Goal: Task Accomplishment & Management: Complete application form

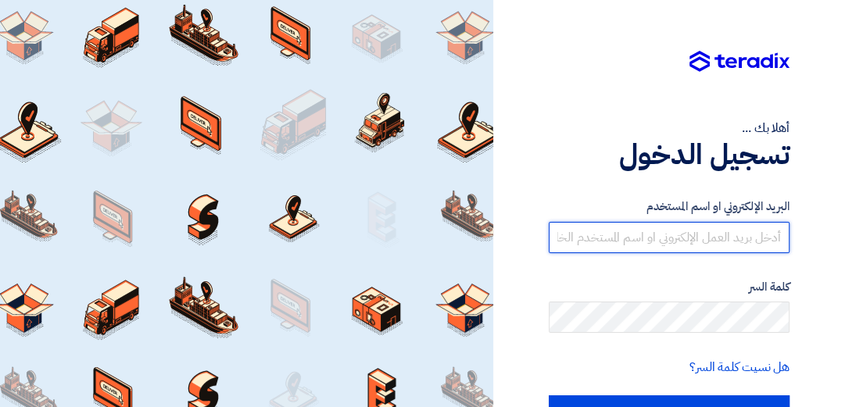
type input "[EMAIL_ADDRESS][DOMAIN_NAME]"
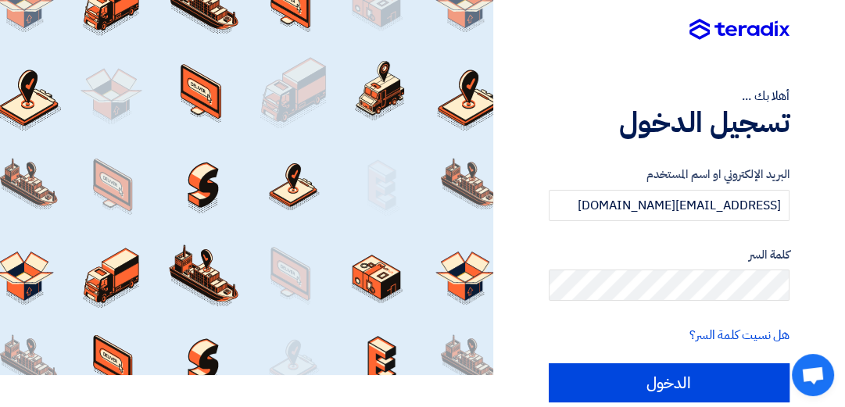
scroll to position [56, 0]
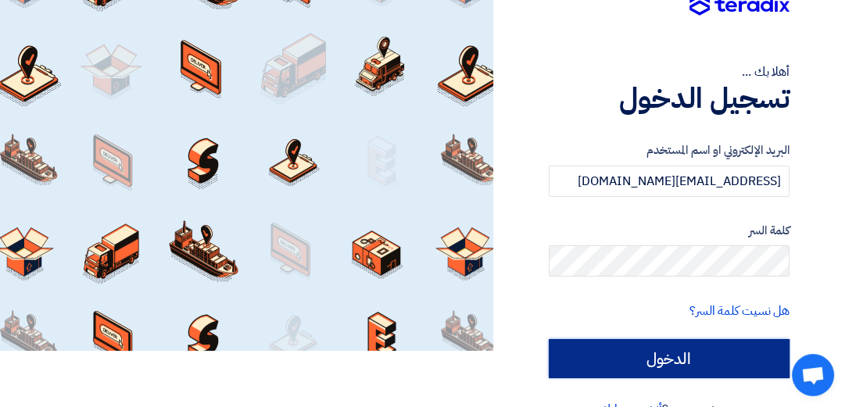
click at [700, 347] on input "الدخول" at bounding box center [669, 358] width 241 height 39
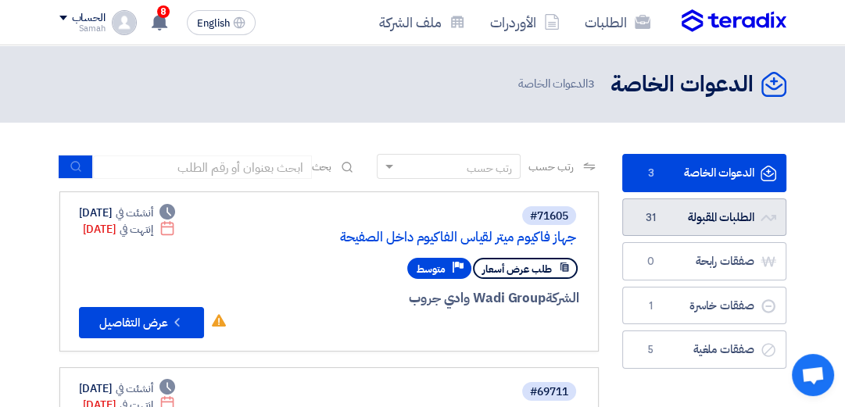
click at [725, 211] on link "الطلبات المقبولة الطلبات المقبولة 31" at bounding box center [704, 218] width 164 height 38
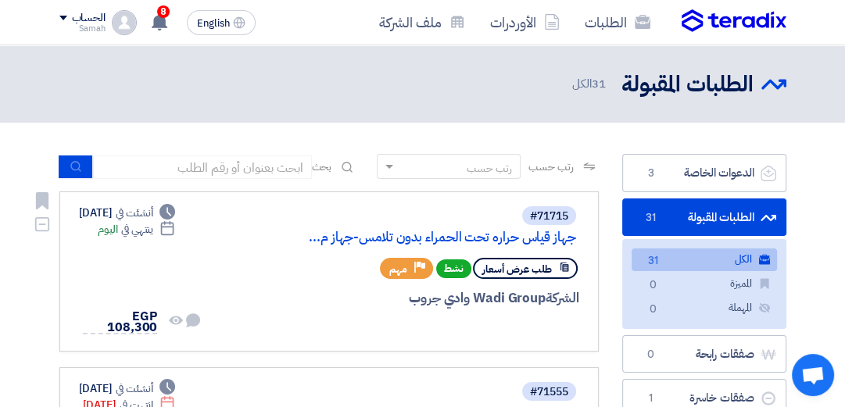
click at [503, 303] on div "الشركة Wadi Group وادي جروب" at bounding box center [396, 298] width 364 height 20
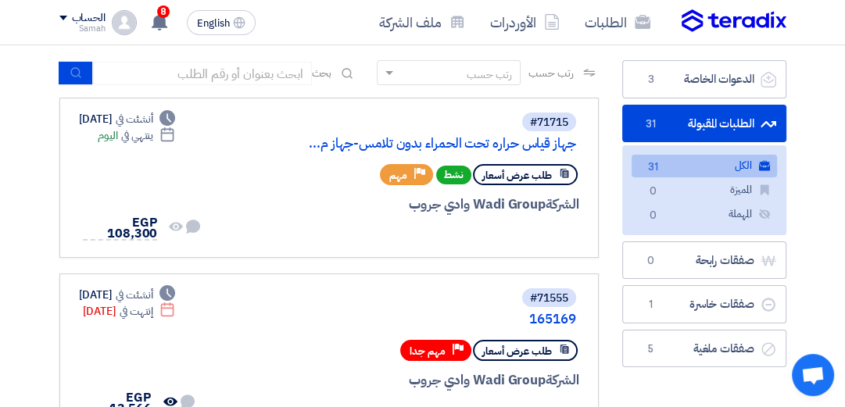
scroll to position [91, 0]
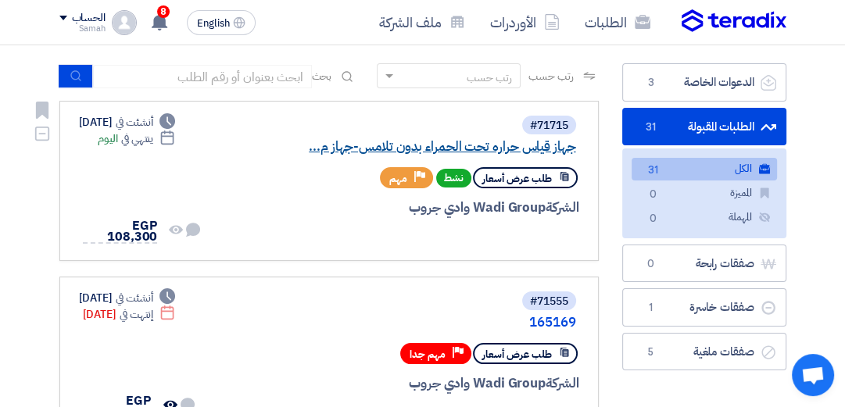
click at [491, 144] on link "جهاز قياس حراره تحت الحمراء بدون تلامس-جهاز م..." at bounding box center [419, 147] width 313 height 14
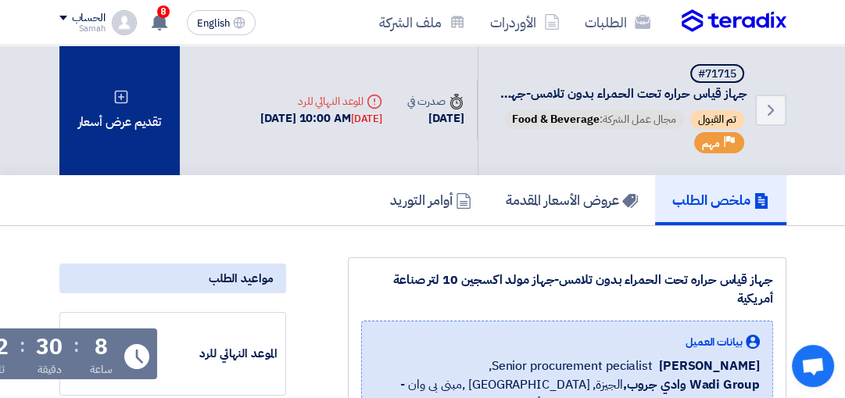
click at [133, 94] on div "تقديم عرض أسعار" at bounding box center [119, 110] width 121 height 130
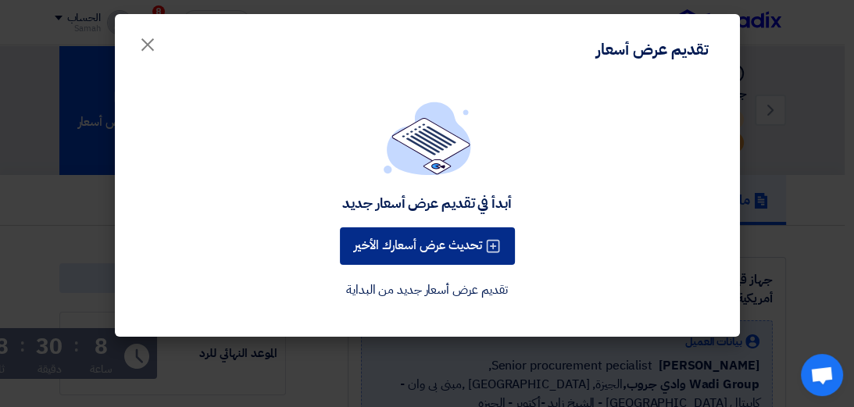
click at [388, 242] on button "تحديث عرض أسعارك الأخير" at bounding box center [427, 246] width 175 height 38
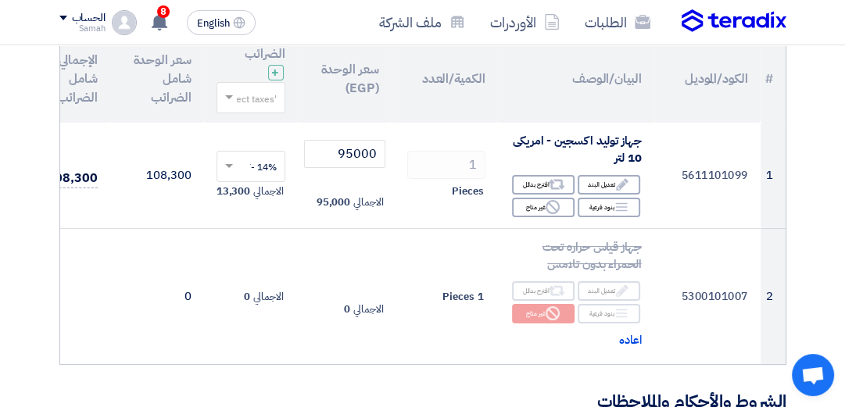
scroll to position [189, 0]
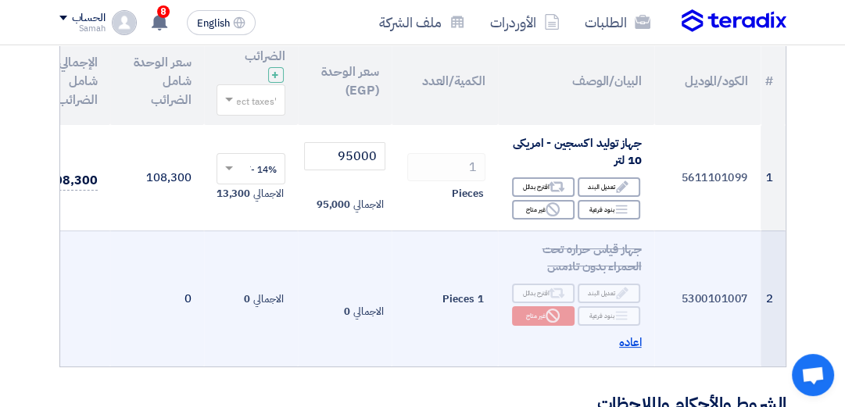
click at [624, 343] on span "اعاده" at bounding box center [630, 343] width 23 height 18
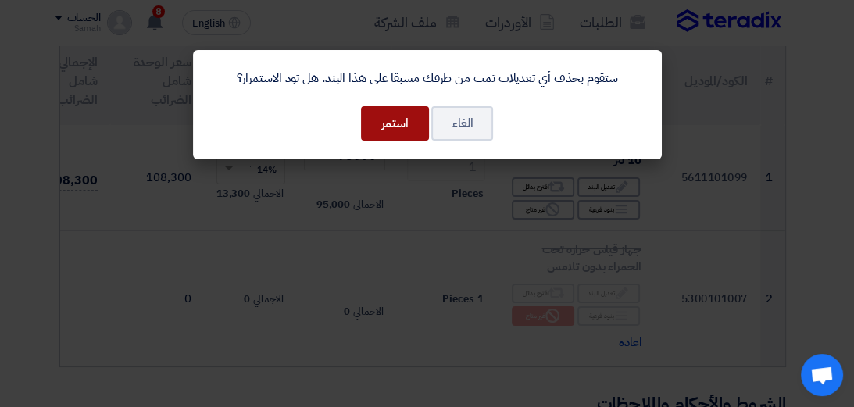
click at [393, 128] on button "استمر" at bounding box center [395, 123] width 68 height 34
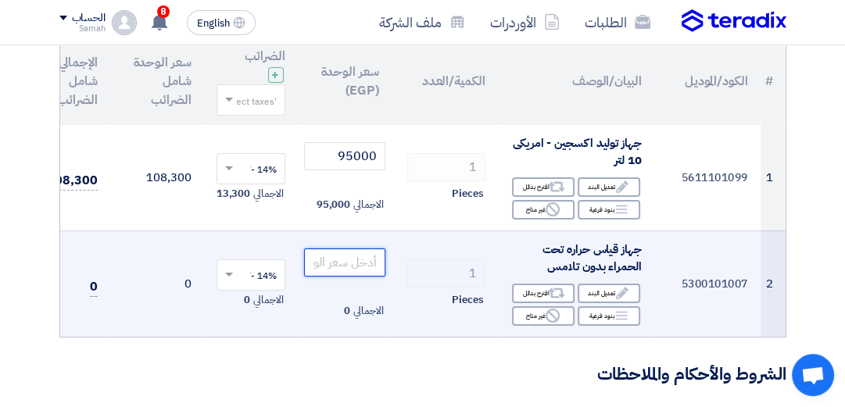
click at [352, 266] on input "number" at bounding box center [344, 263] width 81 height 28
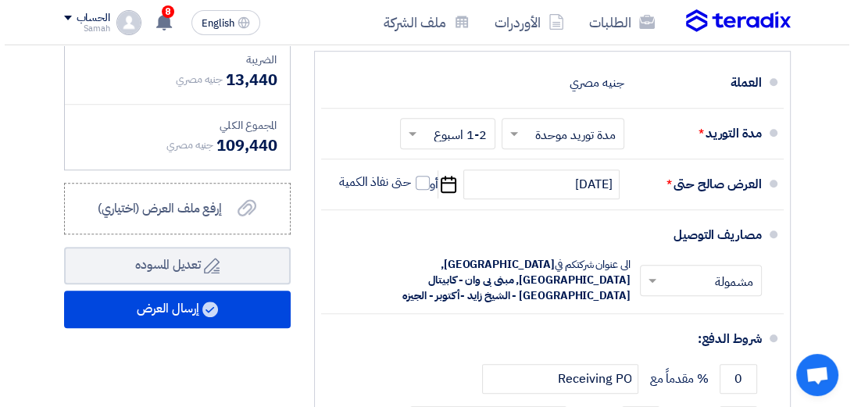
scroll to position [702, 0]
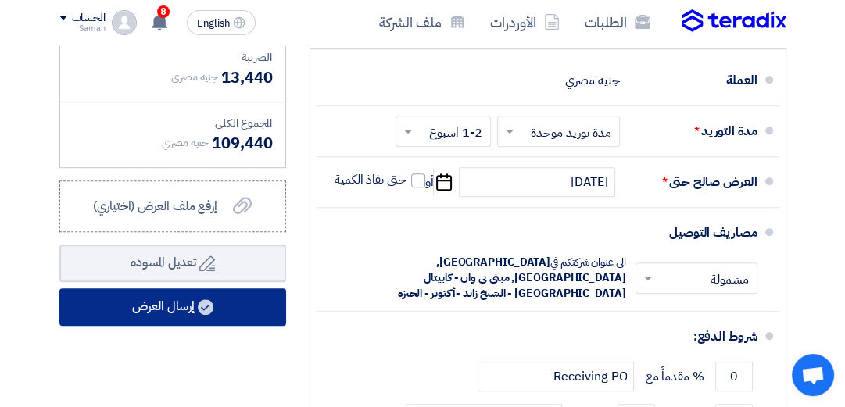
type input "1000"
click at [145, 310] on button "إرسال العرض" at bounding box center [172, 307] width 227 height 38
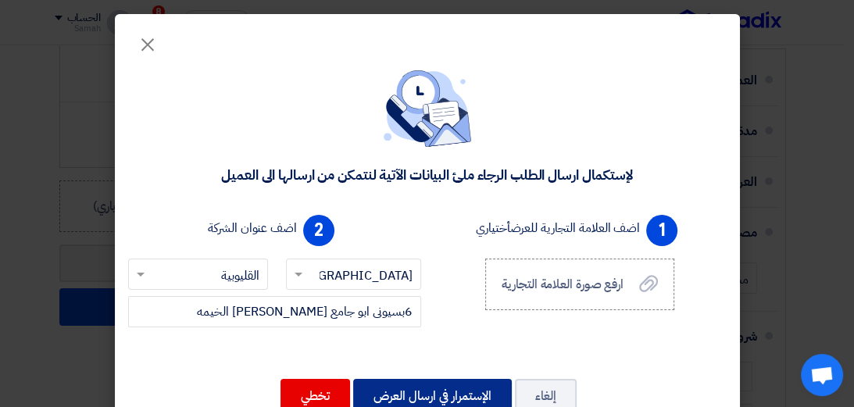
click at [442, 379] on button "الإستمرار في ارسال العرض" at bounding box center [432, 396] width 159 height 34
click at [446, 391] on button "الإستمرار في ارسال العرض" at bounding box center [432, 396] width 159 height 34
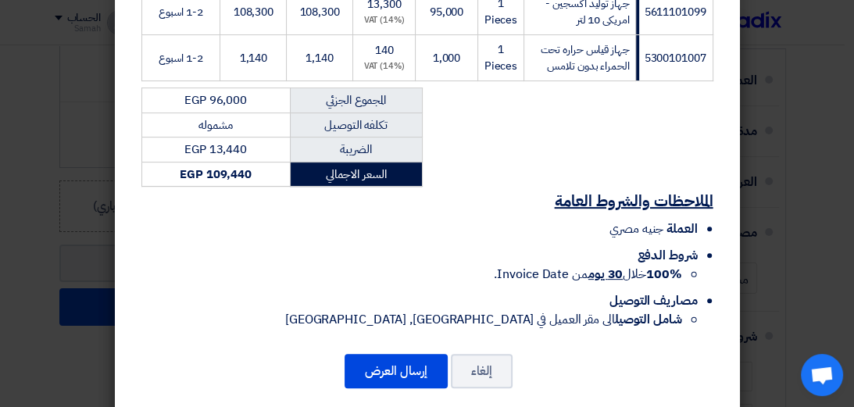
scroll to position [344, 0]
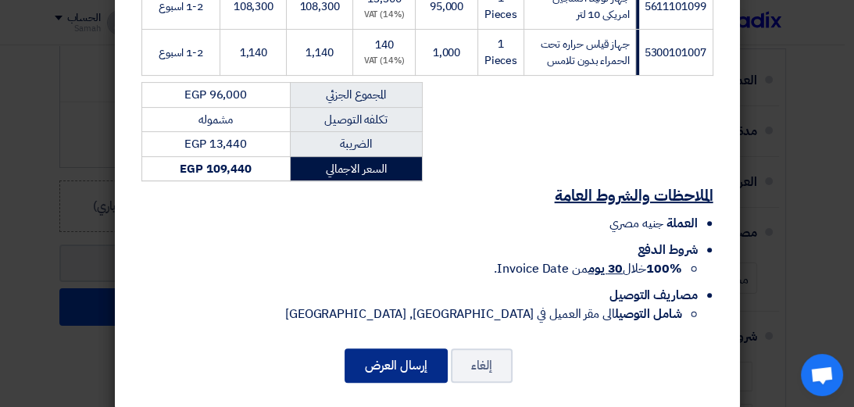
click at [411, 349] on button "إرسال العرض" at bounding box center [396, 366] width 103 height 34
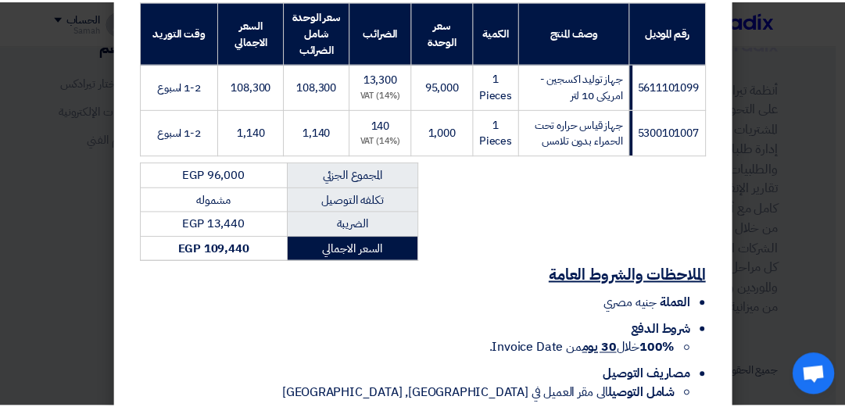
scroll to position [344, 0]
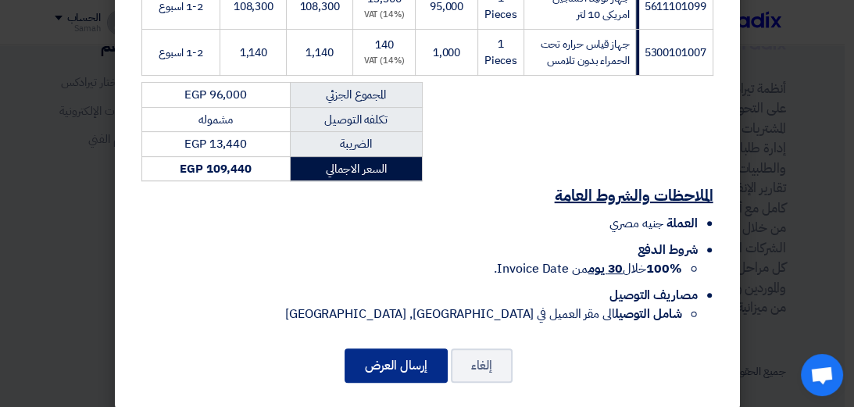
click at [388, 349] on button "إرسال العرض" at bounding box center [396, 366] width 103 height 34
click at [408, 350] on button "إرسال العرض" at bounding box center [396, 366] width 103 height 34
click at [40, 331] on modal-container "كيان لمستلزمات المعامل 6بسيونى ابو جامع [PERSON_NAME] الخيمه, القليوبية, [GEOGR…" at bounding box center [427, 203] width 854 height 407
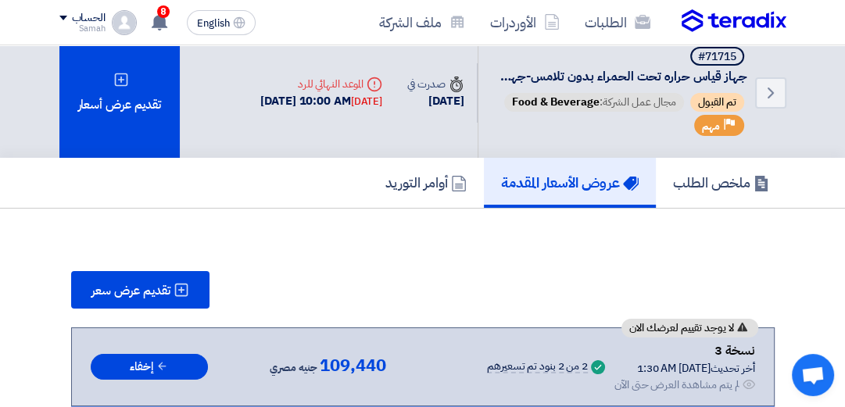
scroll to position [0, 0]
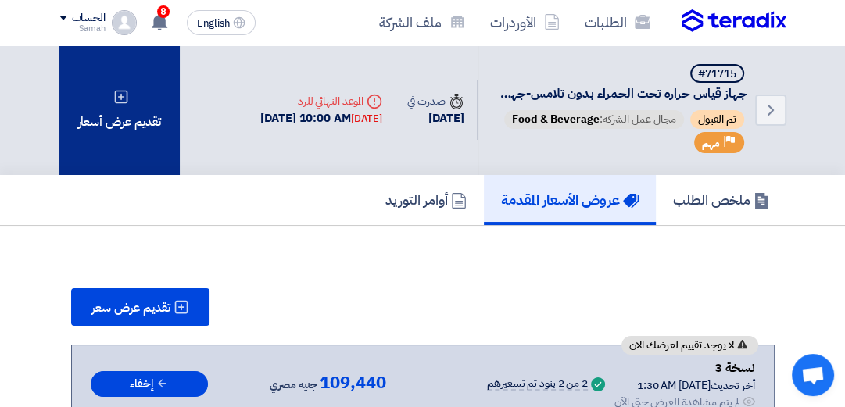
click at [102, 150] on div "تقديم عرض أسعار" at bounding box center [119, 110] width 121 height 130
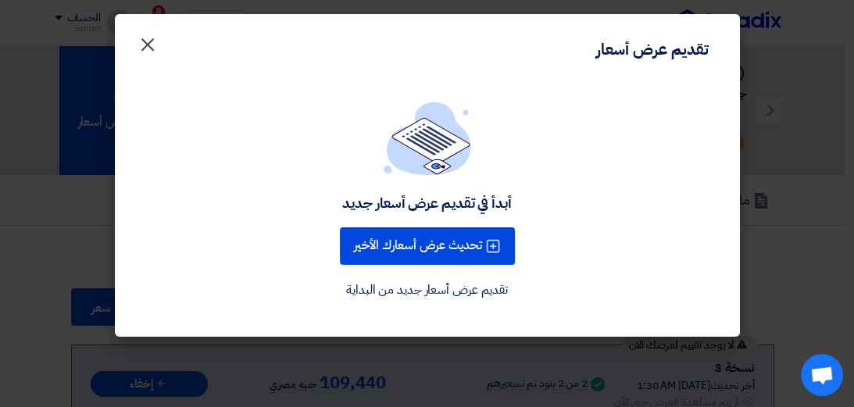
click at [150, 48] on span "×" at bounding box center [147, 43] width 19 height 47
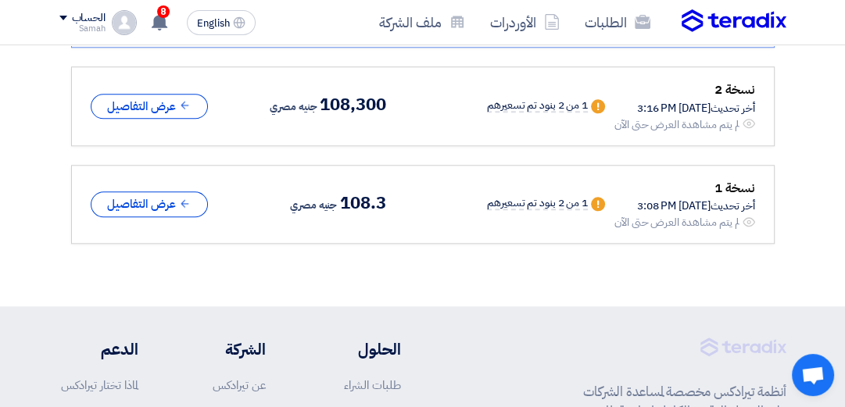
scroll to position [1141, 0]
